Goal: Transaction & Acquisition: Book appointment/travel/reservation

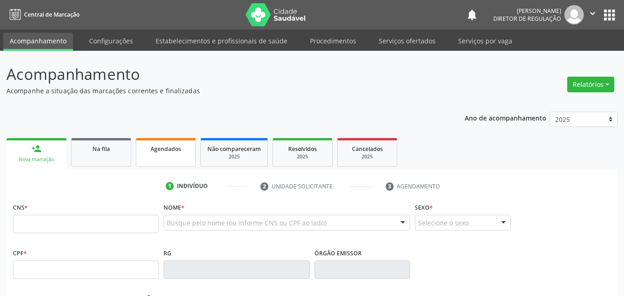
click at [159, 148] on span "Agendados" at bounding box center [166, 149] width 31 height 8
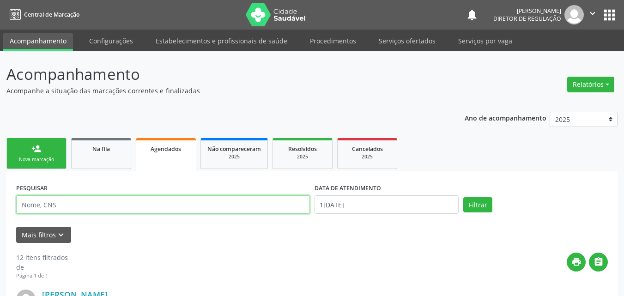
click at [96, 202] on input "text" at bounding box center [163, 204] width 294 height 18
type input "c"
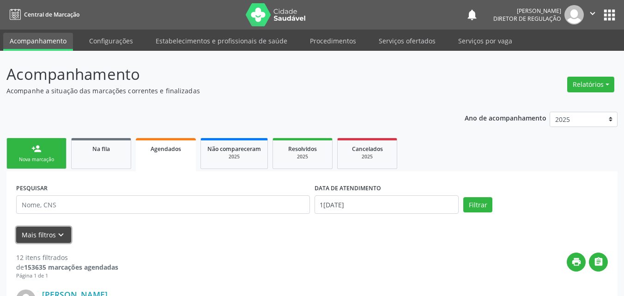
click at [62, 233] on icon "keyboard_arrow_down" at bounding box center [61, 235] width 10 height 10
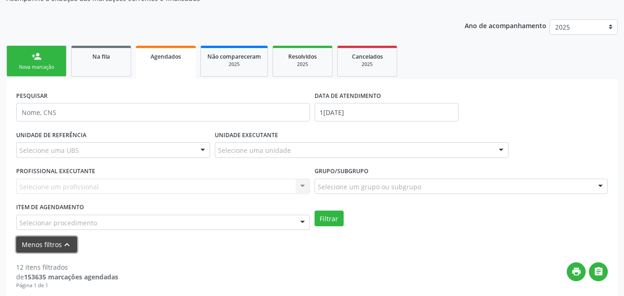
scroll to position [139, 0]
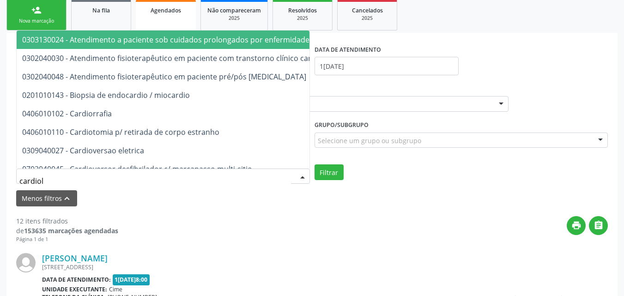
type input "cardiolo"
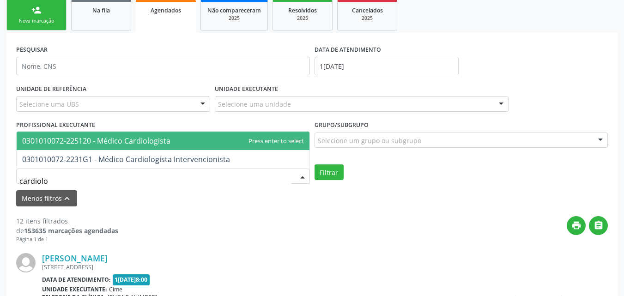
click at [110, 144] on span "0301010072-225120 - Médico Cardiologista" at bounding box center [96, 141] width 148 height 10
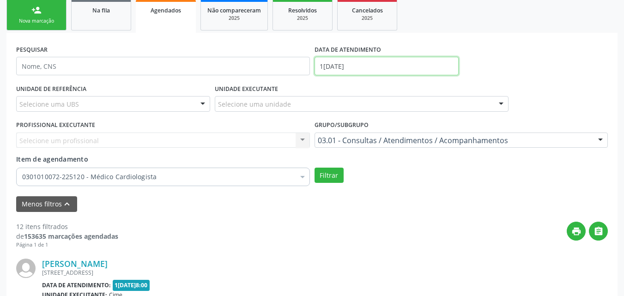
click at [356, 66] on input "1[DATE]" at bounding box center [387, 66] width 145 height 18
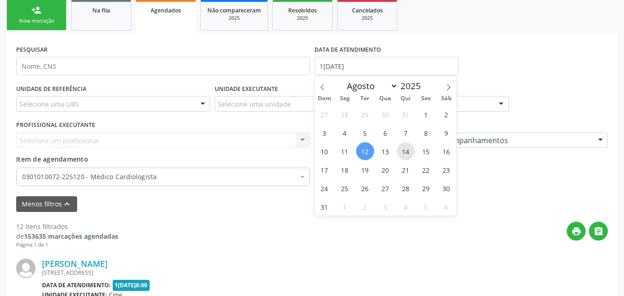
click at [407, 151] on span "14" at bounding box center [406, 151] width 18 height 18
type input "[DATE]"
click at [407, 151] on span "14" at bounding box center [406, 151] width 18 height 18
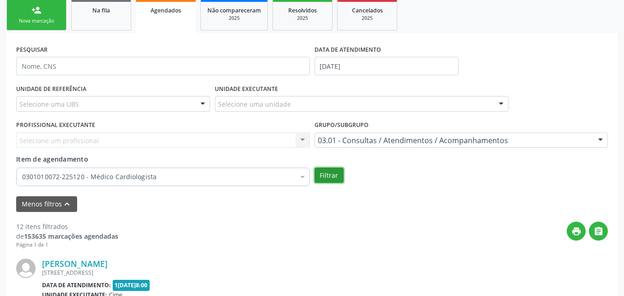
click at [335, 176] on button "Filtrar" at bounding box center [329, 176] width 29 height 16
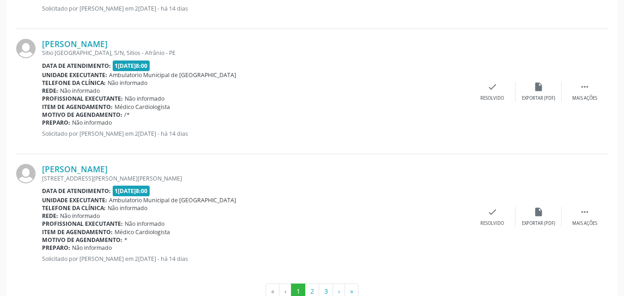
scroll to position [2013, 0]
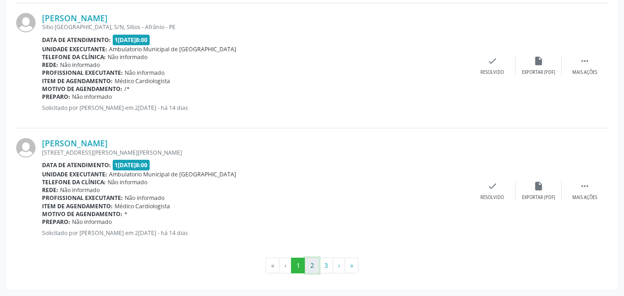
click at [311, 266] on button "2" at bounding box center [312, 266] width 14 height 16
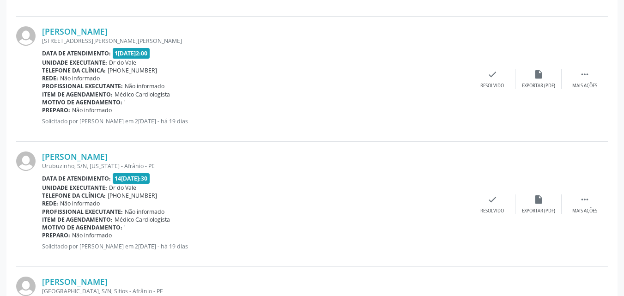
scroll to position [2021, 0]
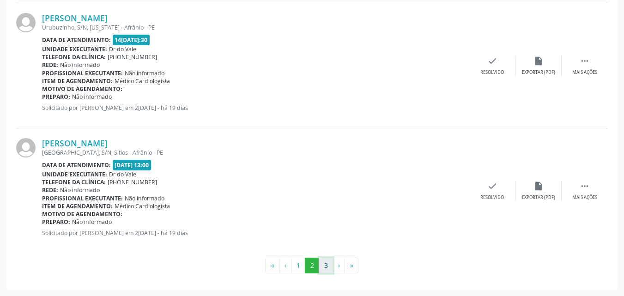
click at [325, 266] on button "3" at bounding box center [326, 266] width 14 height 16
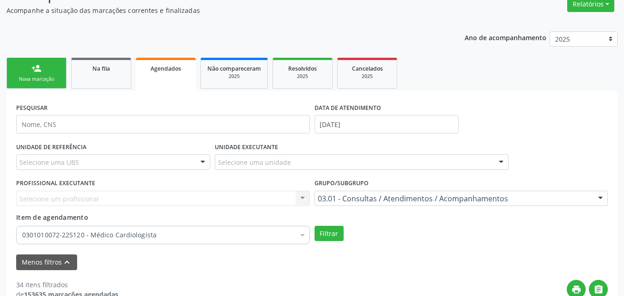
scroll to position [34, 0]
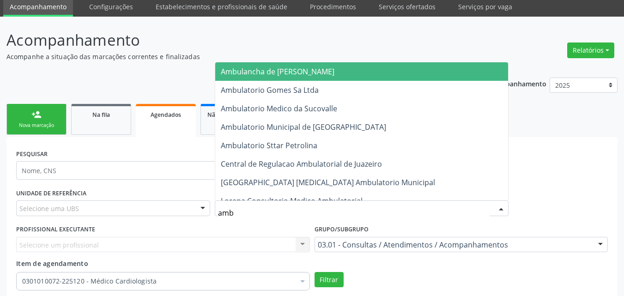
type input "ambu"
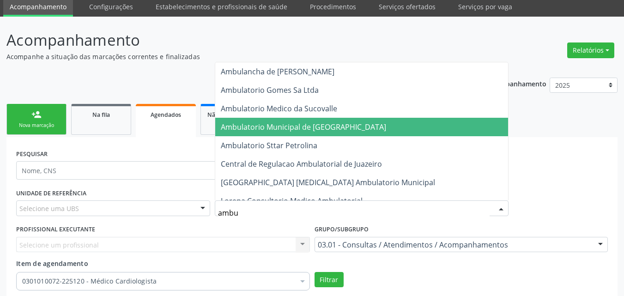
click at [272, 127] on span "Ambulatorio Municipal de [GEOGRAPHIC_DATA]" at bounding box center [303, 127] width 165 height 10
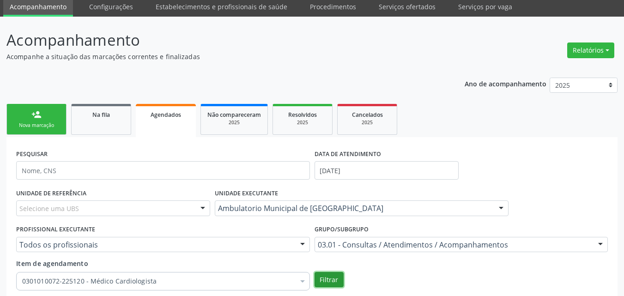
click at [325, 278] on button "Filtrar" at bounding box center [329, 280] width 29 height 16
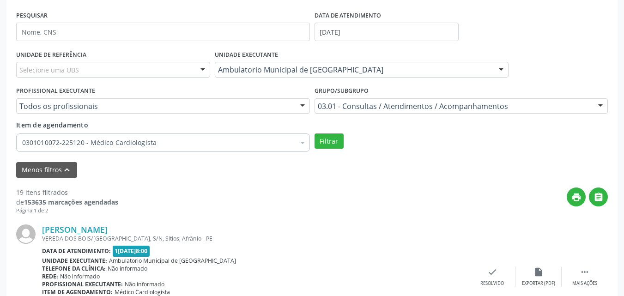
scroll to position [80, 0]
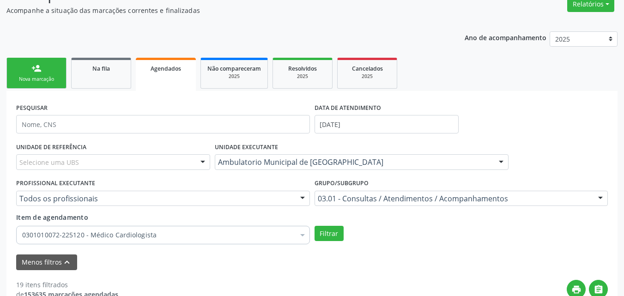
click at [57, 73] on link "person_add Nova marcação" at bounding box center [36, 73] width 60 height 31
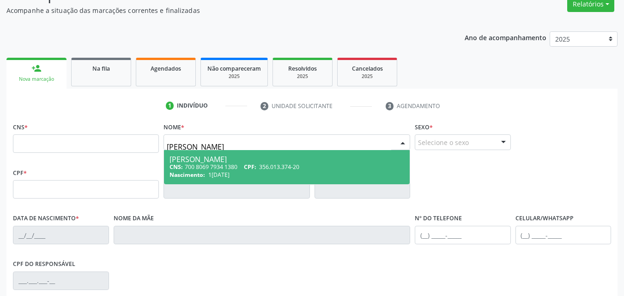
type input "[PERSON_NAME]"
click at [208, 172] on div "Nascimento: 1[DATE]" at bounding box center [287, 175] width 235 height 8
type input "700 8069 7934 1380"
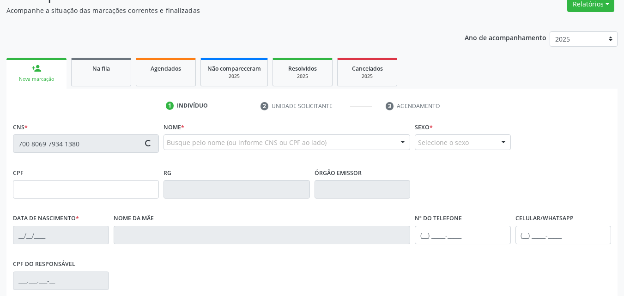
type input "356.013.374-20"
type input "1[DATE]"
type input "[PERSON_NAME]"
type input "[PHONE_NUMBER]"
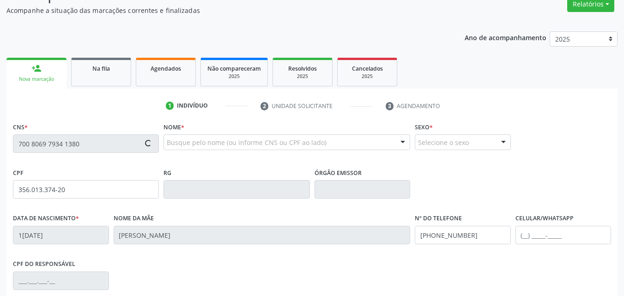
type input "223"
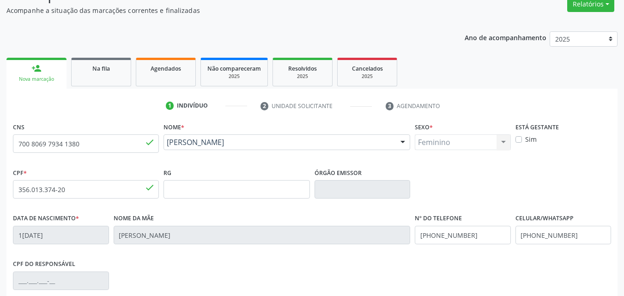
scroll to position [205, 0]
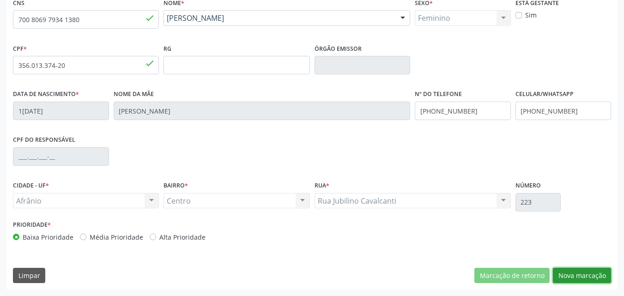
click at [593, 273] on button "Nova marcação" at bounding box center [582, 276] width 58 height 16
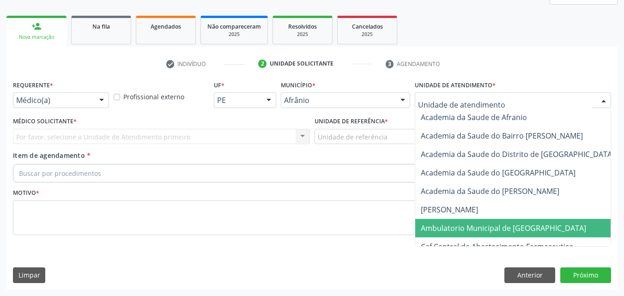
click at [452, 226] on span "Ambulatorio Municipal de [GEOGRAPHIC_DATA]" at bounding box center [503, 228] width 165 height 10
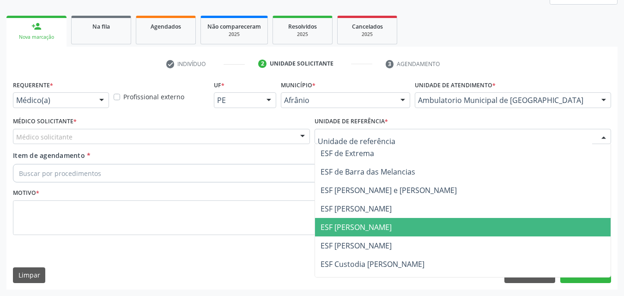
click at [363, 226] on span "ESF [PERSON_NAME]" at bounding box center [356, 227] width 71 height 10
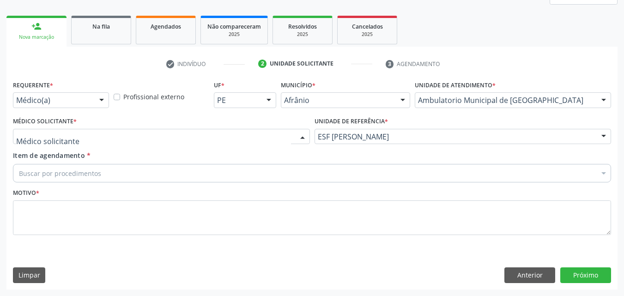
click at [257, 132] on div at bounding box center [161, 137] width 297 height 16
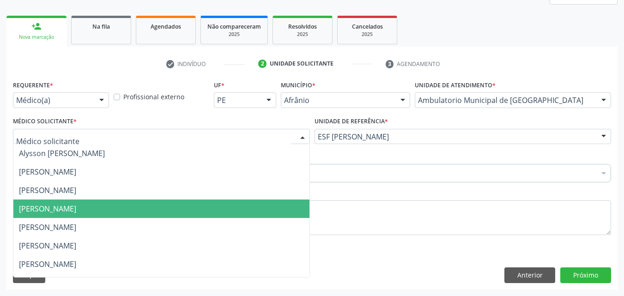
click at [241, 211] on span "[PERSON_NAME]" at bounding box center [161, 209] width 296 height 18
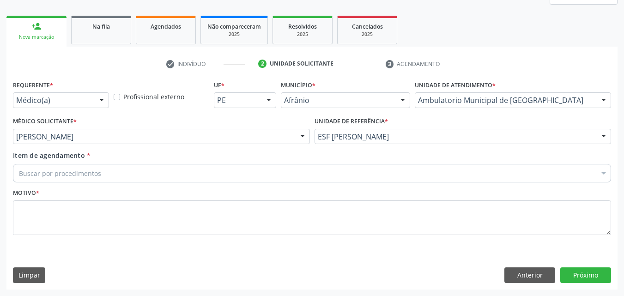
click at [211, 174] on div "Buscar por procedimentos" at bounding box center [312, 173] width 598 height 18
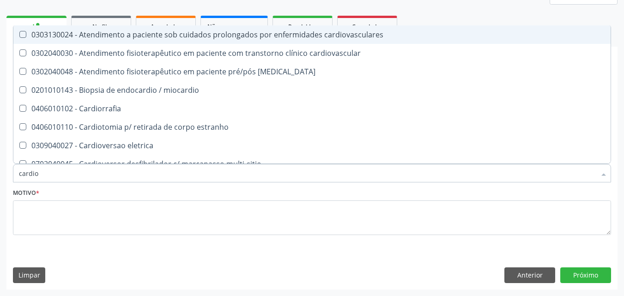
type input "cardiol"
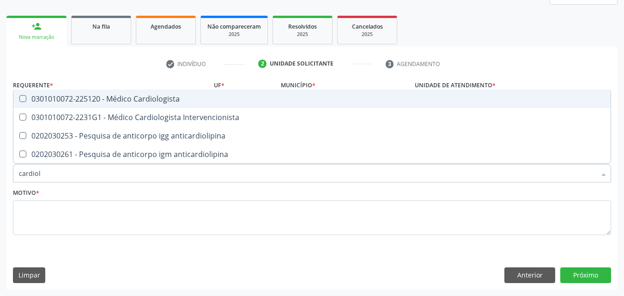
click at [183, 101] on div "0301010072-225120 - Médico Cardiologista" at bounding box center [312, 98] width 586 height 7
checkbox Cardiologista "true"
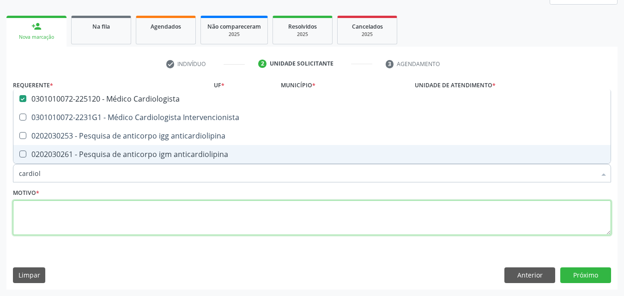
click at [187, 222] on textarea at bounding box center [312, 218] width 598 height 35
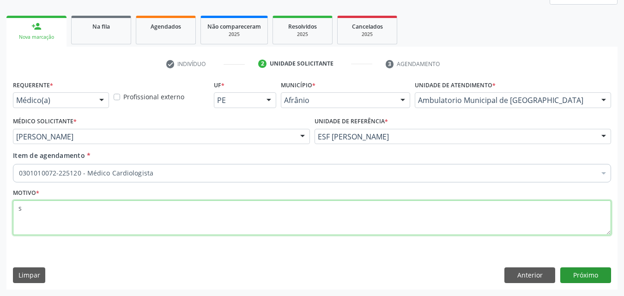
type textarea "s"
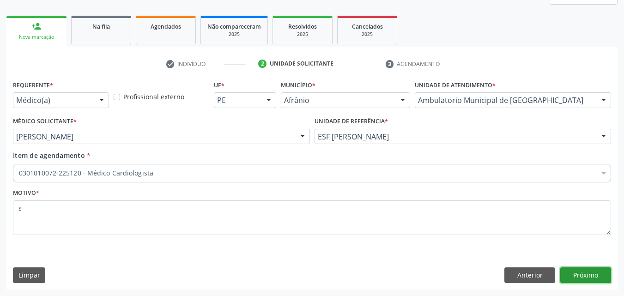
click at [585, 274] on button "Próximo" at bounding box center [586, 276] width 51 height 16
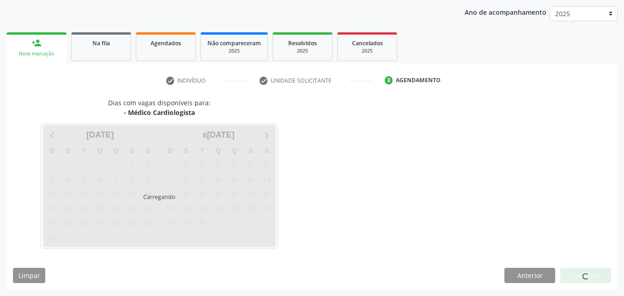
scroll to position [106, 0]
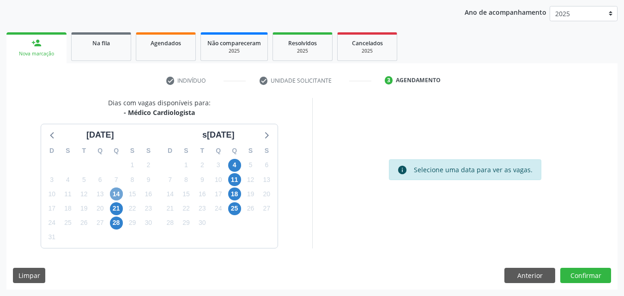
click at [113, 194] on span "14" at bounding box center [116, 194] width 13 height 13
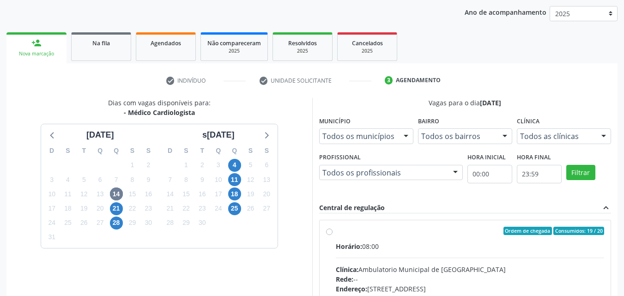
click at [387, 242] on div "Horário: 08:00" at bounding box center [470, 247] width 269 height 10
click at [333, 235] on input "Ordem de chegada Consumidos: 19 / 20 Horário: 08:00 Clínica: Ambulatorio Munici…" at bounding box center [329, 231] width 6 height 8
radio input "true"
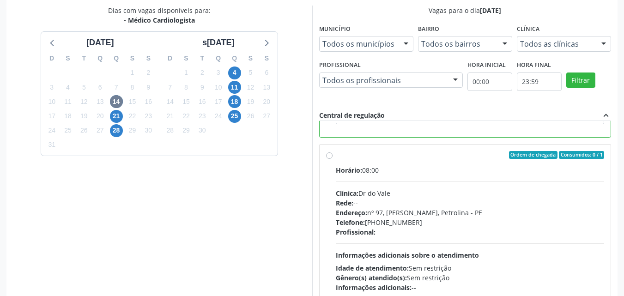
scroll to position [256, 0]
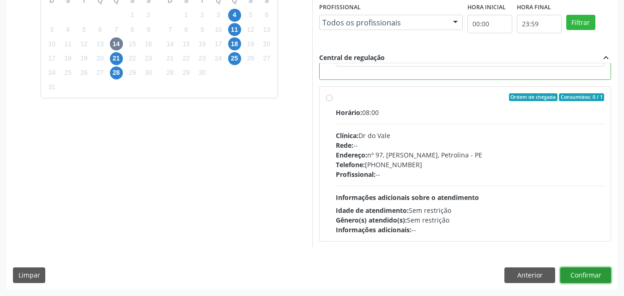
click at [583, 274] on button "Confirmar" at bounding box center [586, 276] width 51 height 16
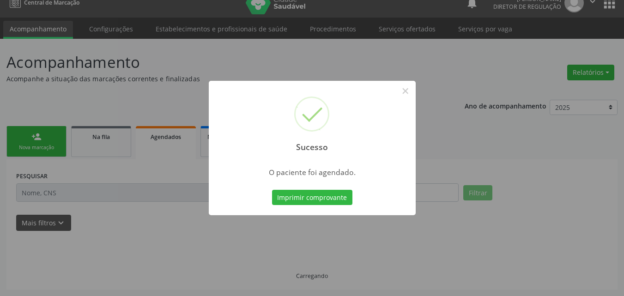
scroll to position [12, 0]
click at [328, 196] on button "Imprimir comprovante" at bounding box center [312, 198] width 80 height 16
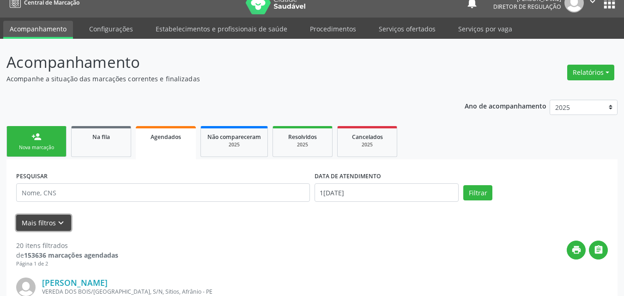
click at [62, 221] on icon "keyboard_arrow_down" at bounding box center [61, 223] width 10 height 10
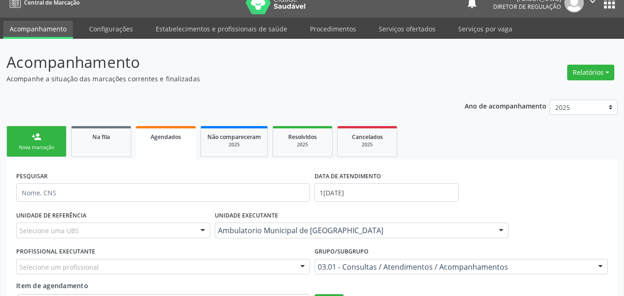
scroll to position [58, 0]
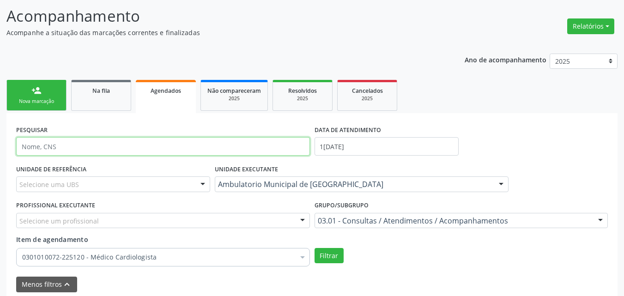
click at [94, 146] on input "text" at bounding box center [163, 146] width 294 height 18
type input "[PERSON_NAME]"
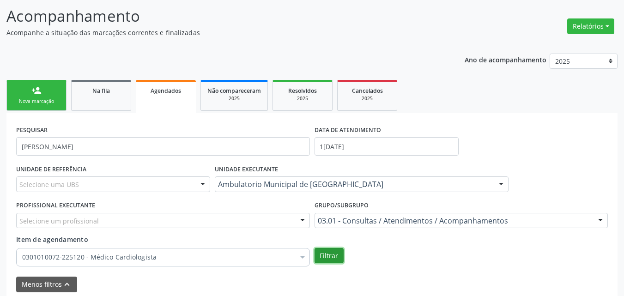
click at [323, 254] on button "Filtrar" at bounding box center [329, 256] width 29 height 16
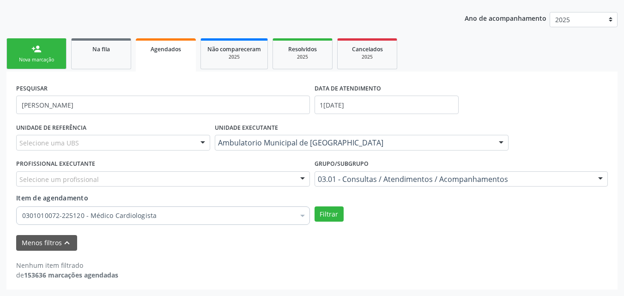
scroll to position [100, 0]
click at [359, 103] on input "1[DATE]" at bounding box center [387, 105] width 145 height 18
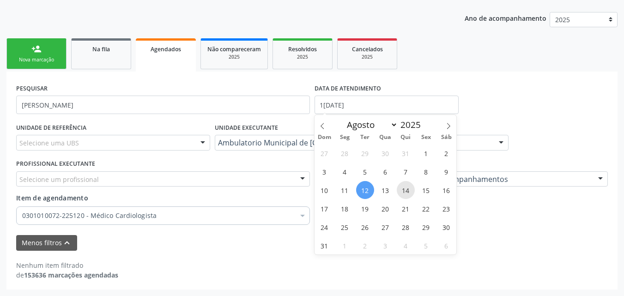
click at [401, 189] on span "14" at bounding box center [406, 190] width 18 height 18
type input "[DATE]"
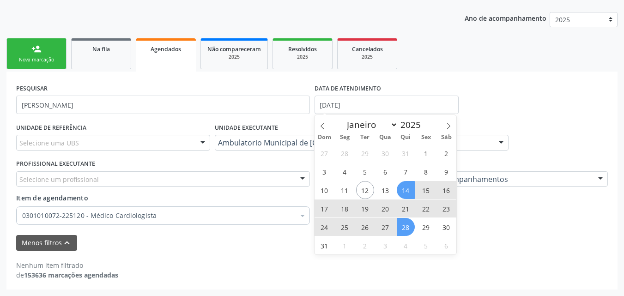
click at [405, 226] on span "28" at bounding box center [406, 227] width 18 height 18
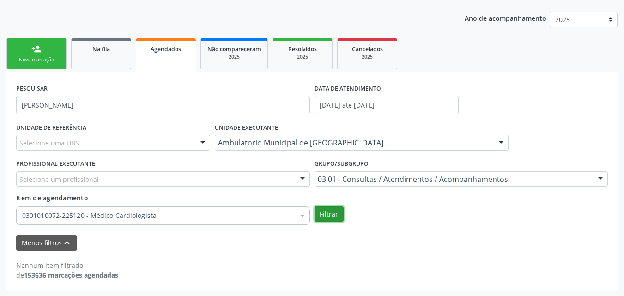
click at [330, 216] on button "Filtrar" at bounding box center [329, 215] width 29 height 16
click at [56, 59] on div "Nova marcação" at bounding box center [36, 59] width 46 height 7
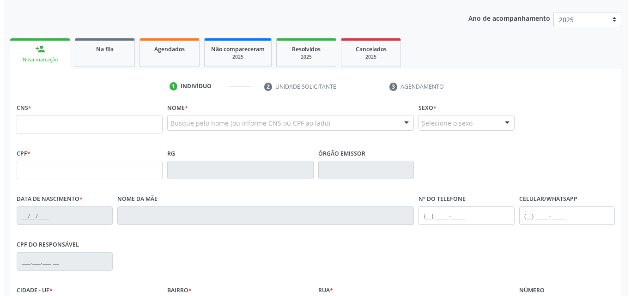
scroll to position [0, 0]
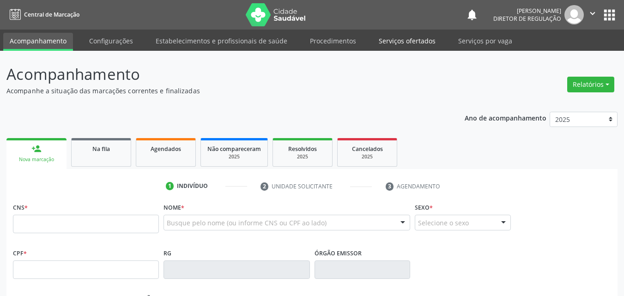
click at [416, 42] on link "Serviços ofertados" at bounding box center [407, 41] width 70 height 16
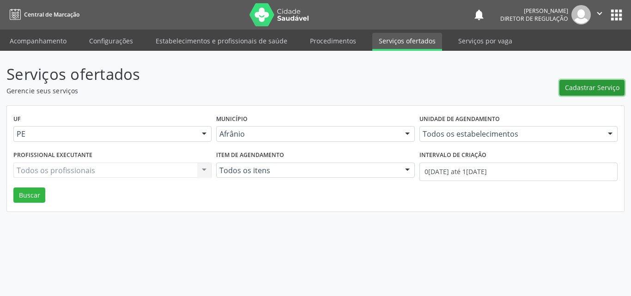
click at [589, 85] on span "Cadastrar Serviço" at bounding box center [592, 88] width 55 height 10
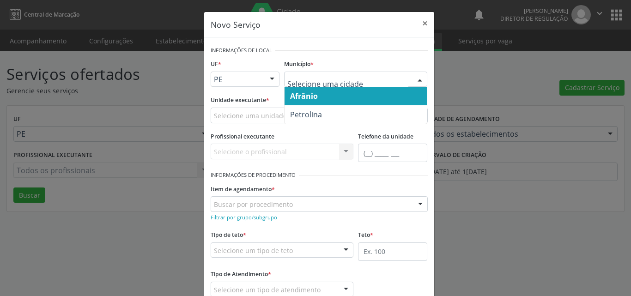
click at [259, 78] on div "PE" at bounding box center [245, 80] width 69 height 16
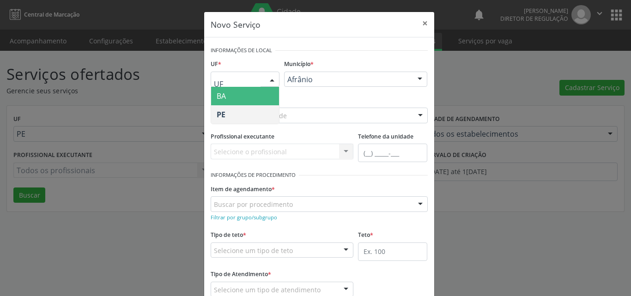
click at [243, 94] on span "BA" at bounding box center [245, 96] width 68 height 18
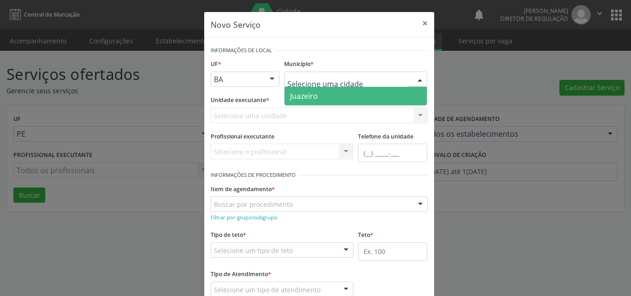
click at [322, 96] on span "Juazeiro" at bounding box center [356, 96] width 142 height 18
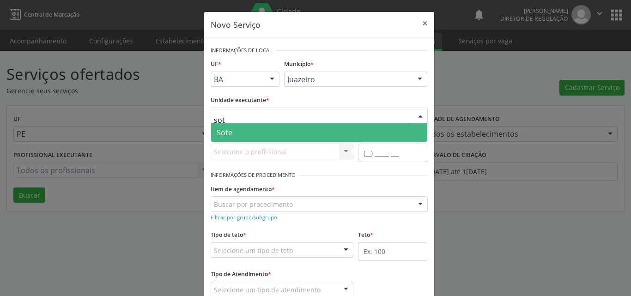
type input "sote"
click at [244, 135] on span "Sote" at bounding box center [319, 132] width 216 height 18
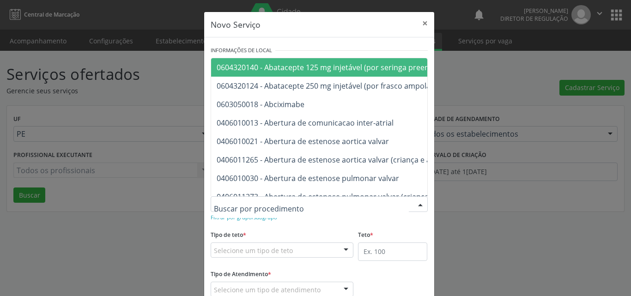
click at [299, 202] on div at bounding box center [319, 204] width 217 height 16
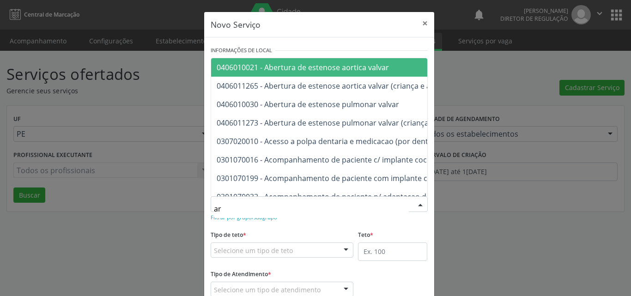
type input "a"
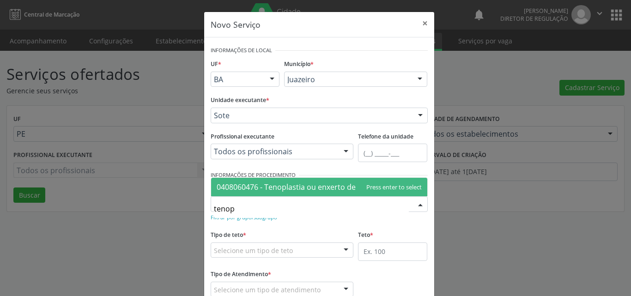
click at [337, 186] on span "0408060476 - Tenoplastia ou enxerto de tendão unico" at bounding box center [310, 187] width 187 height 10
type input "tenop"
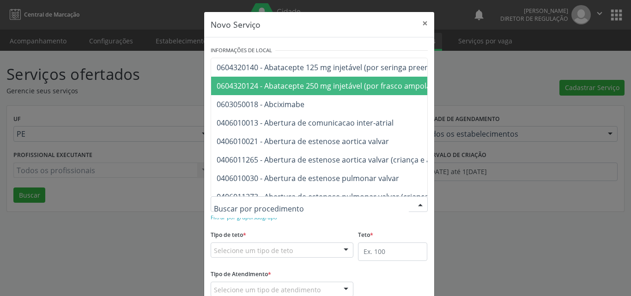
paste input "Artroscopia"
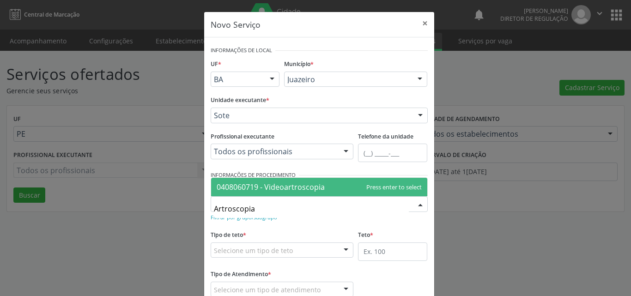
click at [305, 190] on span "0408060719 - Videoartroscopia" at bounding box center [271, 187] width 108 height 10
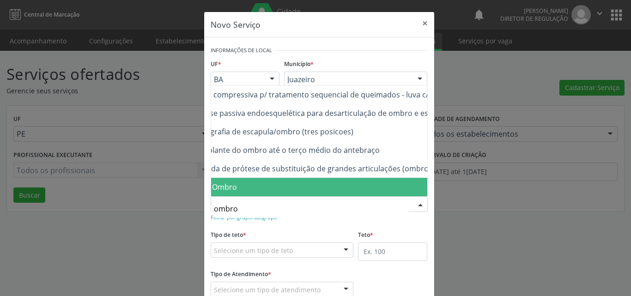
scroll to position [0, 92]
type input "o"
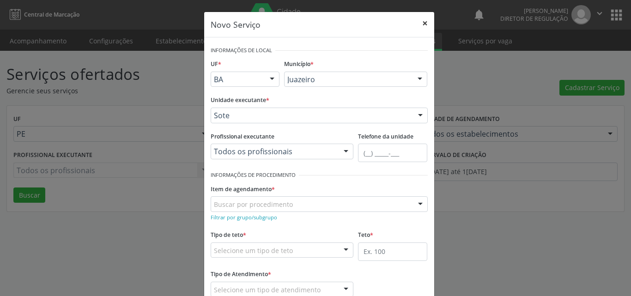
click at [423, 20] on button "×" at bounding box center [425, 23] width 18 height 23
